Goal: Task Accomplishment & Management: Complete application form

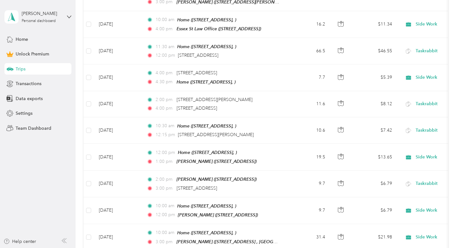
scroll to position [127, 0]
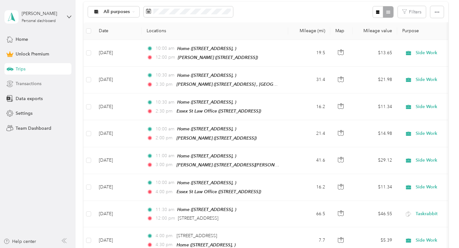
click at [22, 86] on span "Transactions" at bounding box center [29, 83] width 26 height 7
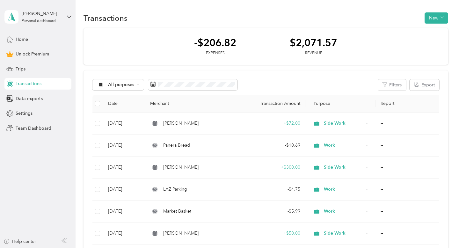
click at [55, 200] on aside "[PERSON_NAME] Personal dashboard Home Unlock Premium Trips Transactions Data ex…" at bounding box center [38, 124] width 76 height 248
click at [431, 85] on button "Export" at bounding box center [425, 84] width 30 height 11
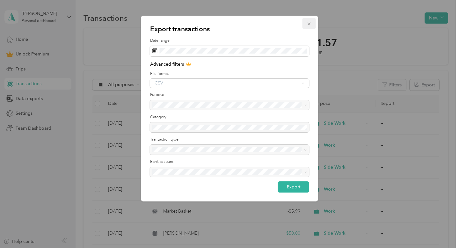
click at [311, 22] on icon "button" at bounding box center [309, 23] width 4 height 4
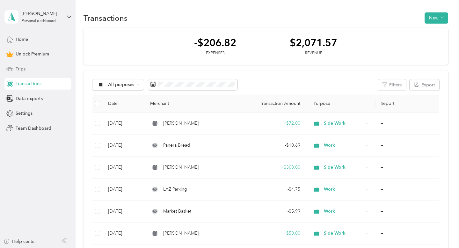
click at [35, 73] on div "Trips" at bounding box center [37, 68] width 67 height 11
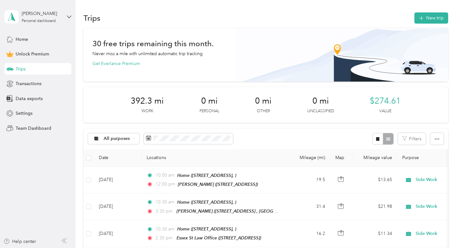
click at [53, 184] on aside "[PERSON_NAME] Personal dashboard Home Unlock Premium Trips Transactions Data ex…" at bounding box center [38, 124] width 76 height 248
click at [156, 141] on span at bounding box center [188, 138] width 89 height 11
click at [146, 136] on icon at bounding box center [148, 138] width 5 height 4
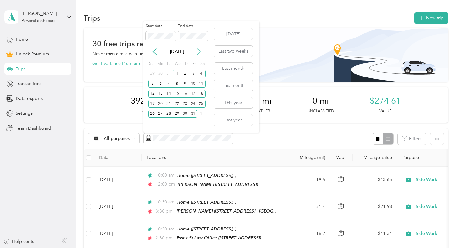
click at [199, 51] on icon at bounding box center [199, 51] width 6 height 6
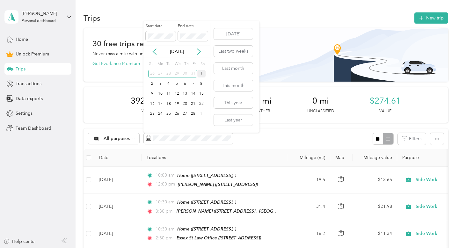
click at [200, 75] on div "1" at bounding box center [201, 74] width 8 height 8
click at [193, 114] on div "28" at bounding box center [193, 114] width 8 height 8
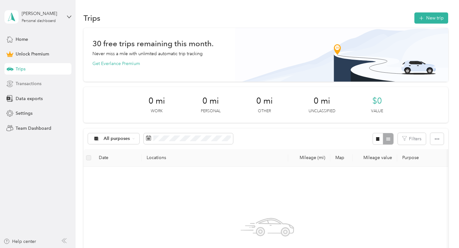
click at [38, 84] on span "Transactions" at bounding box center [29, 83] width 26 height 7
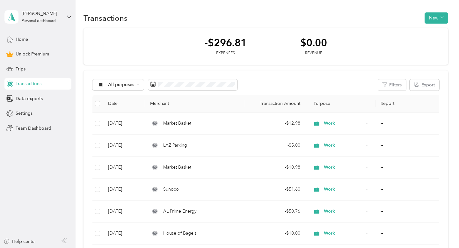
click at [80, 180] on div "Transactions New -$296.81 Expenses $0.00 Revenue All purposes Filters Export Da…" at bounding box center [266, 185] width 380 height 371
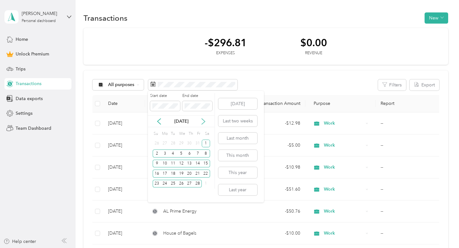
click at [202, 121] on icon at bounding box center [203, 121] width 6 height 6
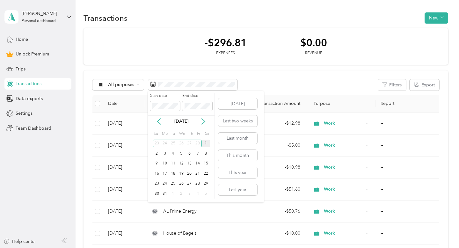
click at [205, 142] on div "1" at bounding box center [206, 144] width 8 height 8
click at [167, 195] on div "31" at bounding box center [165, 194] width 8 height 8
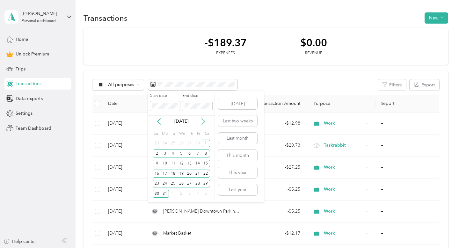
click at [203, 122] on icon at bounding box center [203, 121] width 6 height 6
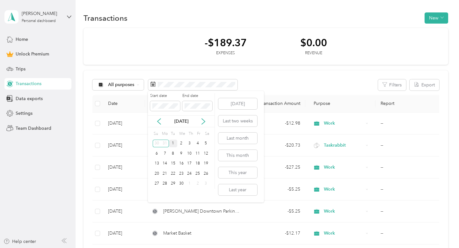
click at [173, 144] on div "1" at bounding box center [173, 144] width 8 height 8
click at [179, 183] on div "30" at bounding box center [181, 184] width 8 height 8
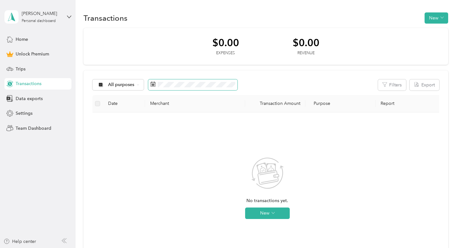
click at [174, 80] on span at bounding box center [192, 84] width 89 height 11
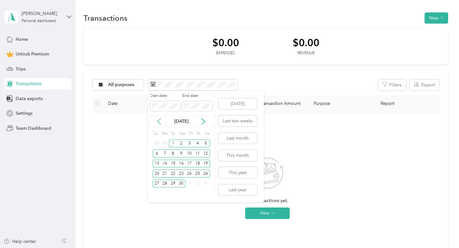
click at [158, 119] on icon at bounding box center [159, 121] width 6 height 6
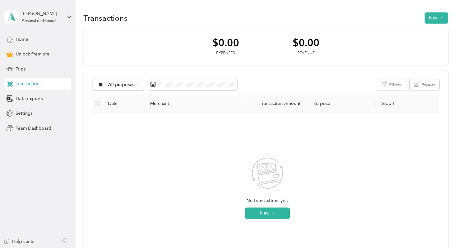
click at [137, 147] on div "No transactions yet. New" at bounding box center [268, 194] width 340 height 152
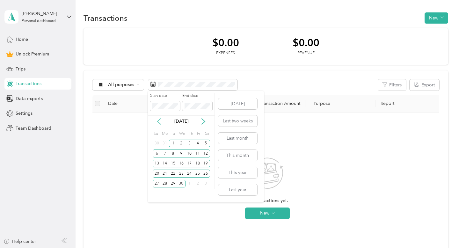
click at [157, 121] on icon at bounding box center [159, 121] width 6 height 6
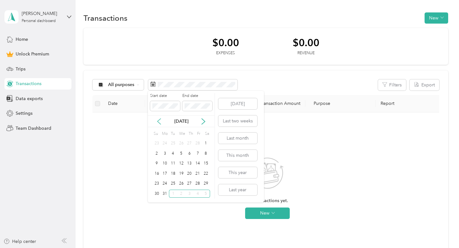
click at [157, 121] on icon at bounding box center [159, 121] width 6 height 6
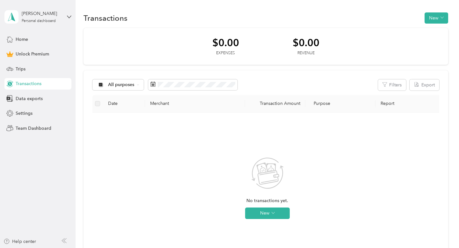
click at [132, 150] on div "No transactions yet. New" at bounding box center [268, 194] width 340 height 152
click at [44, 84] on div "Transactions" at bounding box center [37, 83] width 67 height 11
click at [129, 83] on span "All purposes" at bounding box center [121, 85] width 26 height 4
click at [176, 172] on div "No transactions yet. New" at bounding box center [268, 194] width 340 height 152
click at [202, 87] on span at bounding box center [192, 84] width 89 height 11
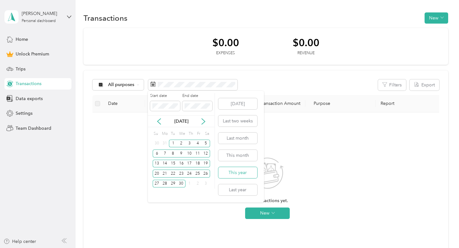
click at [246, 173] on button "This year" at bounding box center [237, 172] width 39 height 11
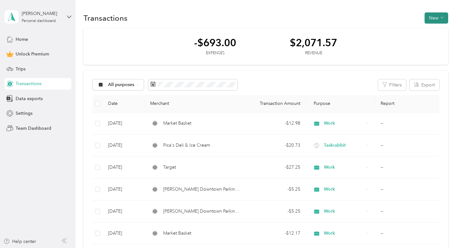
click at [444, 16] on icon "button" at bounding box center [442, 17] width 3 height 3
click at [137, 84] on icon at bounding box center [138, 85] width 3 height 3
click at [144, 61] on div "-$693.00 Expenses $2,071.57 Revenue" at bounding box center [266, 46] width 365 height 37
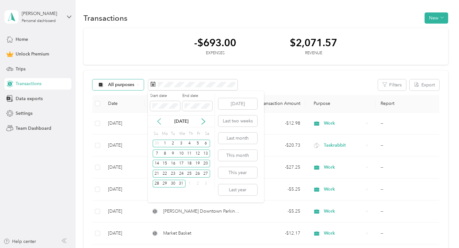
click at [161, 121] on icon at bounding box center [159, 121] width 6 height 6
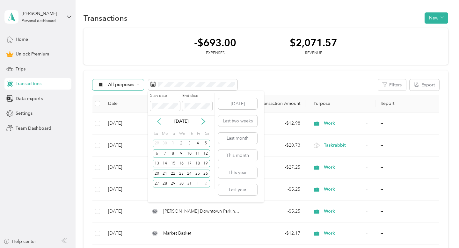
click at [161, 121] on icon at bounding box center [159, 121] width 6 height 6
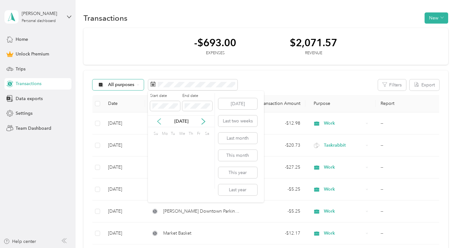
click at [161, 121] on icon at bounding box center [159, 121] width 6 height 6
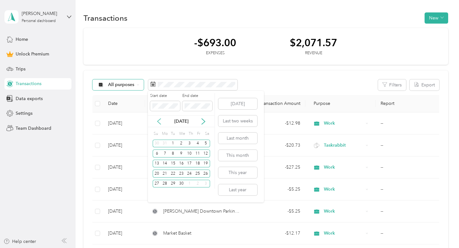
click at [161, 121] on icon at bounding box center [159, 121] width 6 height 6
click at [159, 121] on icon at bounding box center [159, 121] width 6 height 6
click at [205, 144] on div "1" at bounding box center [206, 144] width 8 height 8
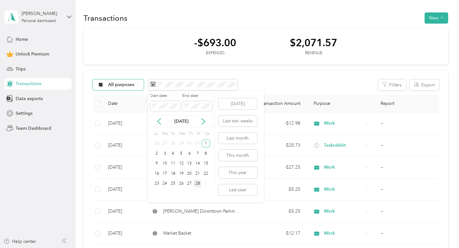
click at [197, 183] on div "28" at bounding box center [198, 184] width 8 height 8
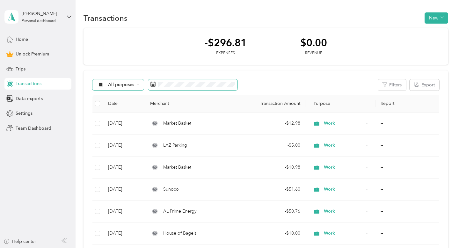
click at [182, 89] on span at bounding box center [192, 84] width 89 height 11
click at [262, 72] on div "All purposes Filters Export Date Merchant Transaction Amount Purpose Report [DA…" at bounding box center [266, 203] width 365 height 266
click at [448, 17] on button "New" at bounding box center [437, 17] width 24 height 11
click at [439, 43] on span "Revenue" at bounding box center [438, 41] width 18 height 7
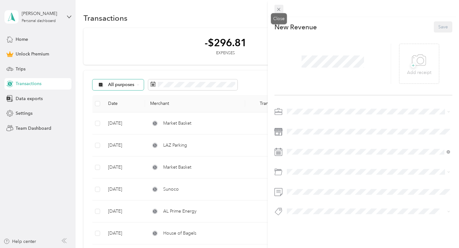
click at [279, 12] on icon at bounding box center [278, 9] width 5 height 5
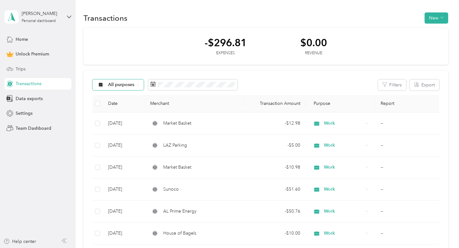
click at [34, 73] on div "Trips" at bounding box center [37, 68] width 67 height 11
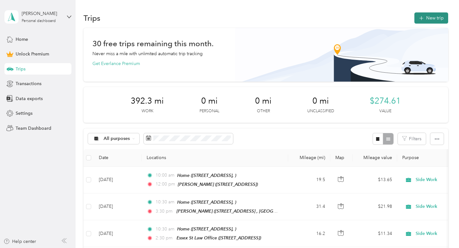
click at [427, 15] on button "New trip" at bounding box center [431, 17] width 34 height 11
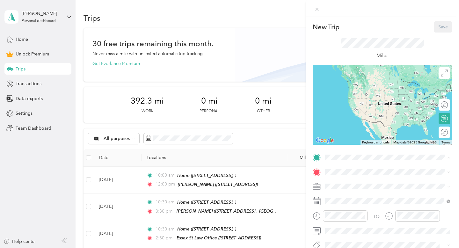
click at [360, 91] on div "Home [STREET_ADDRESS]" at bounding box center [357, 85] width 40 height 13
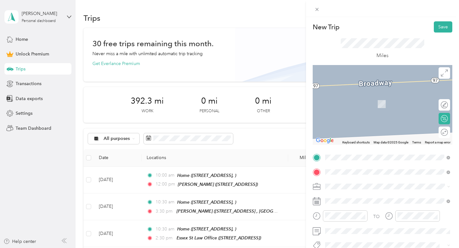
click at [376, 106] on span "[STREET_ADDRESS][PERSON_NAME] , 01951, [GEOGRAPHIC_DATA], [GEOGRAPHIC_DATA], [G…" at bounding box center [385, 110] width 96 height 19
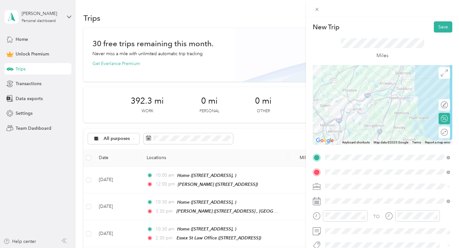
click at [448, 186] on icon at bounding box center [448, 186] width 3 height 3
click at [384, 121] on li "Side Work" at bounding box center [387, 117] width 129 height 11
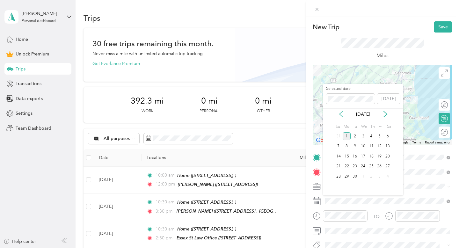
click at [341, 114] on icon at bounding box center [341, 114] width 6 height 6
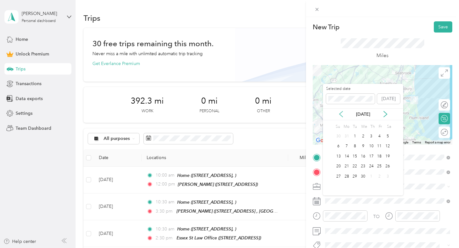
click at [341, 114] on icon at bounding box center [341, 114] width 6 height 6
click at [381, 145] on div "7" at bounding box center [380, 147] width 8 height 8
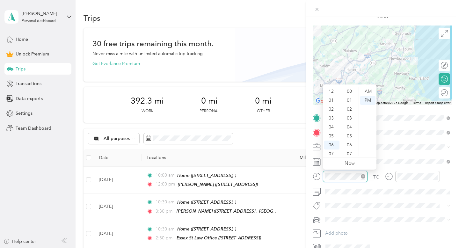
scroll to position [38, 0]
click at [336, 142] on div "10" at bounding box center [331, 142] width 15 height 9
click at [351, 89] on div "00" at bounding box center [349, 91] width 15 height 9
click at [366, 91] on div "AM" at bounding box center [367, 91] width 15 height 9
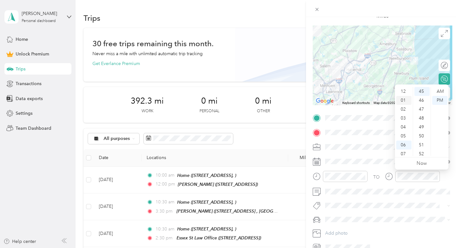
click at [405, 98] on div "01" at bounding box center [403, 100] width 15 height 9
click at [422, 128] on div "30" at bounding box center [421, 125] width 15 height 9
click at [392, 215] on span at bounding box center [387, 220] width 129 height 10
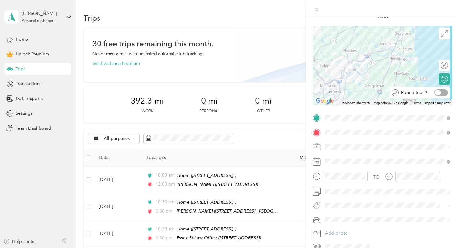
click at [445, 92] on div at bounding box center [441, 92] width 13 height 7
click at [339, 230] on div "JEEP" at bounding box center [387, 230] width 121 height 7
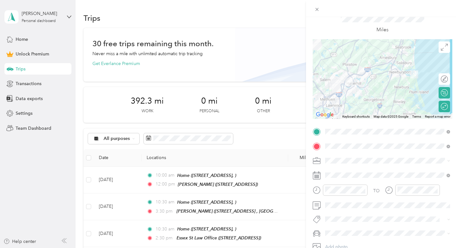
scroll to position [0, 0]
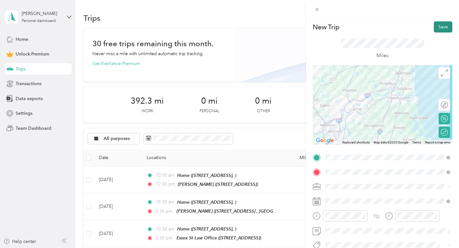
click at [445, 30] on button "Save" at bounding box center [443, 26] width 18 height 11
